Goal: Task Accomplishment & Management: Complete application form

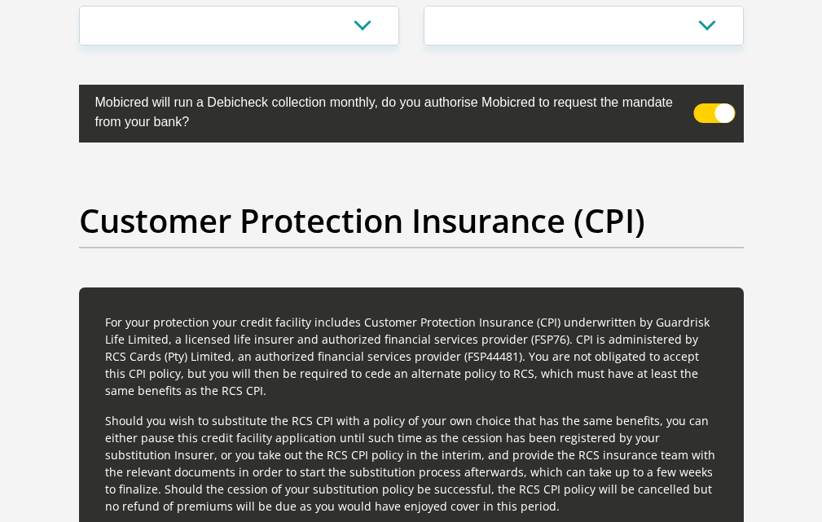
scroll to position [4088, 0]
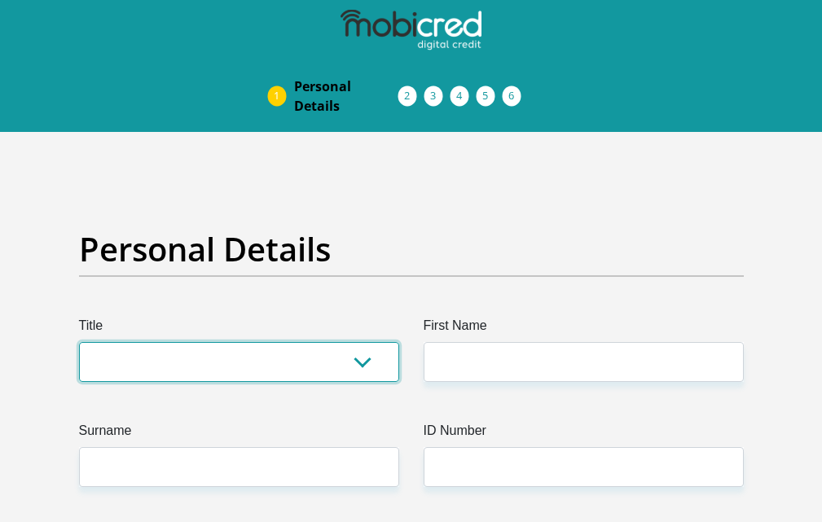
click at [332, 359] on select "Mr Ms Mrs Dr [PERSON_NAME]" at bounding box center [239, 362] width 320 height 40
select select "Ms"
click at [79, 342] on select "Mr Ms Mrs Dr [PERSON_NAME]" at bounding box center [239, 362] width 320 height 40
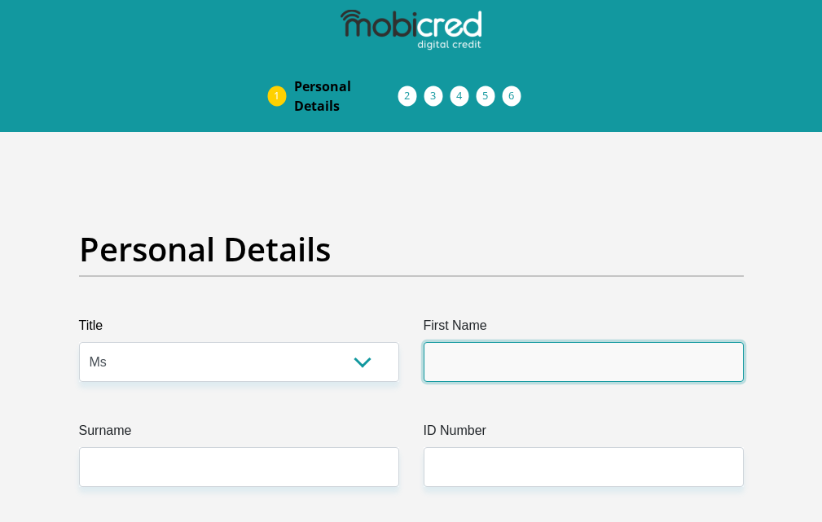
click at [539, 359] on input "First Name" at bounding box center [584, 362] width 320 height 40
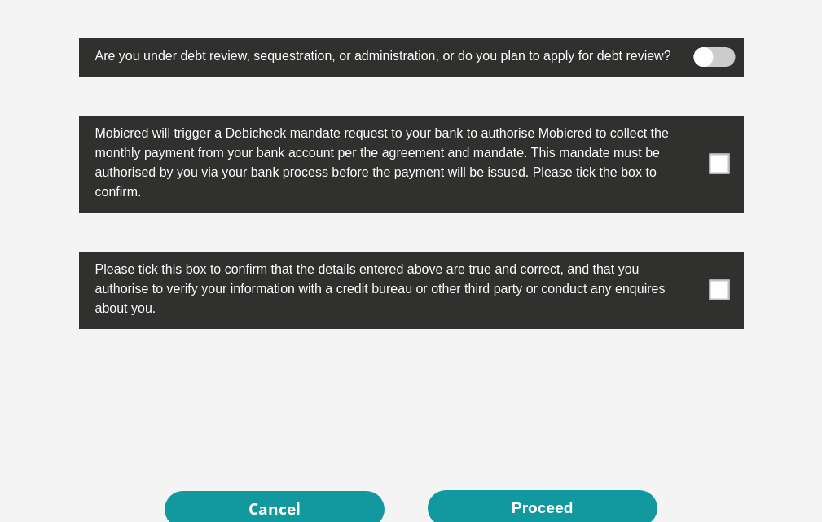
scroll to position [5297, 0]
